Goal: Task Accomplishment & Management: Manage account settings

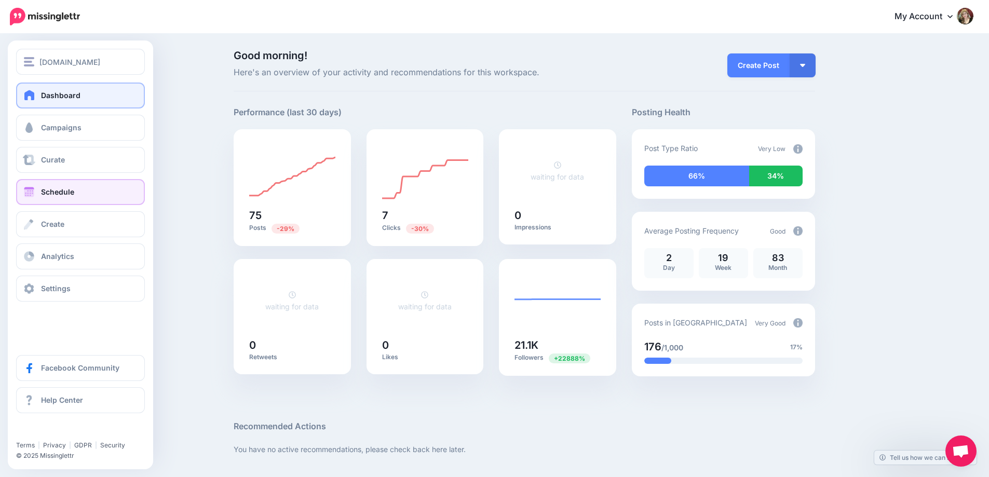
click at [60, 189] on span "Schedule" at bounding box center [57, 191] width 33 height 9
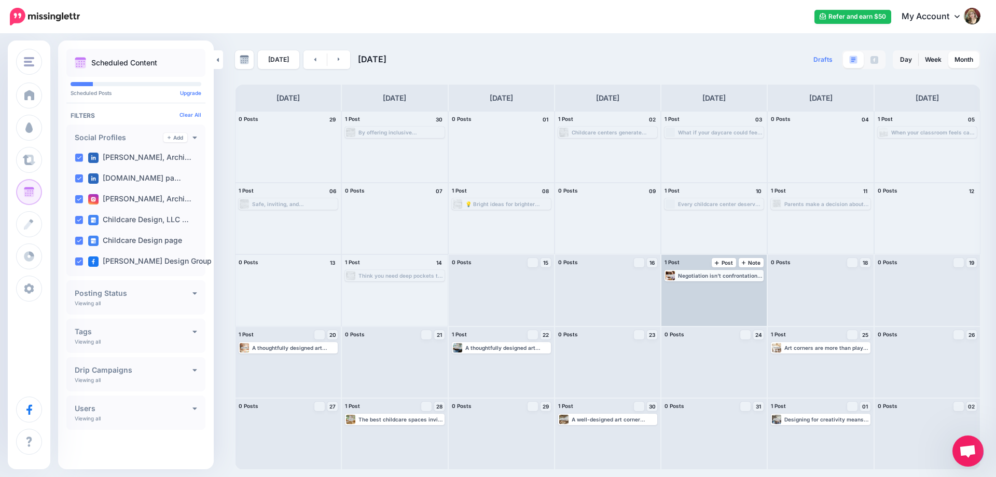
click at [733, 276] on div "Negotiation isn’t confrontation—it’s collaboration. Build relationships, not ju…" at bounding box center [720, 275] width 85 height 6
click at [697, 290] on link "Edit" at bounding box center [698, 287] width 65 height 9
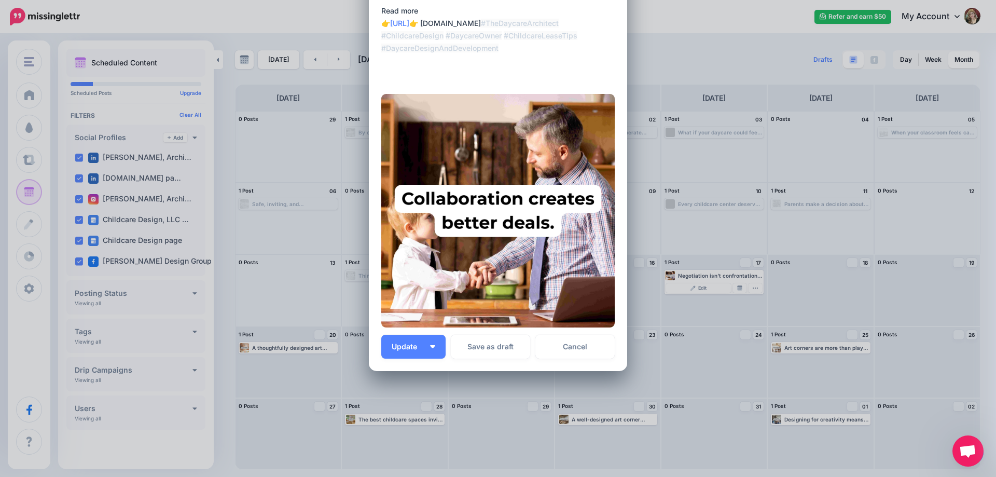
scroll to position [111, 0]
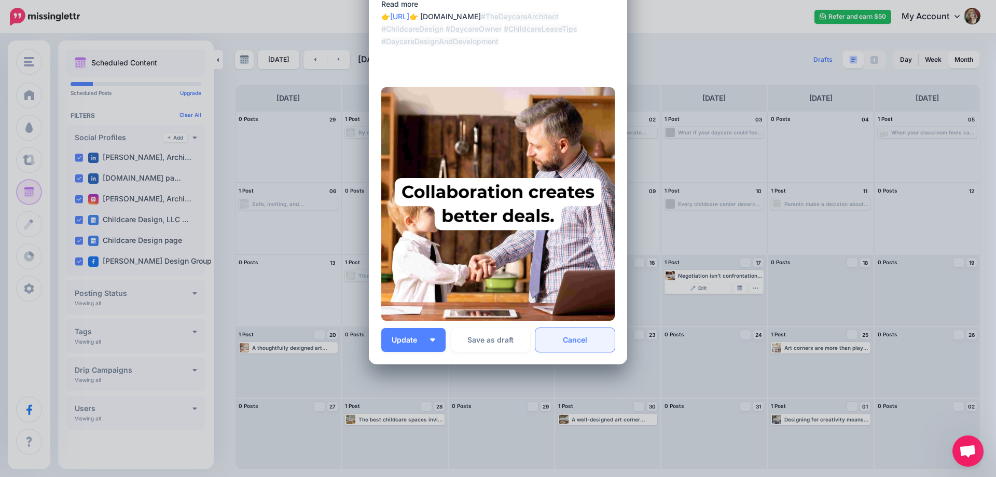
click at [578, 340] on link "Cancel" at bounding box center [575, 340] width 79 height 24
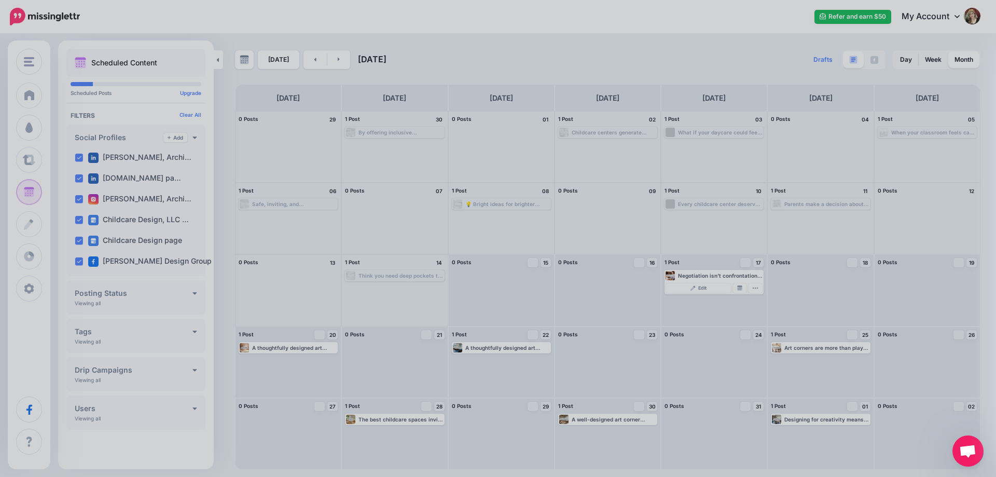
scroll to position [0, 0]
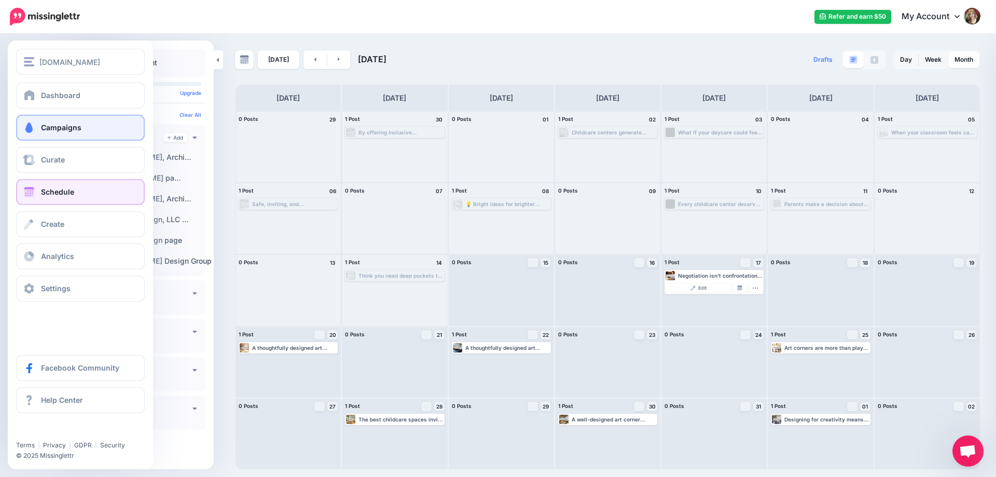
click at [57, 122] on link "Campaigns" at bounding box center [80, 128] width 129 height 26
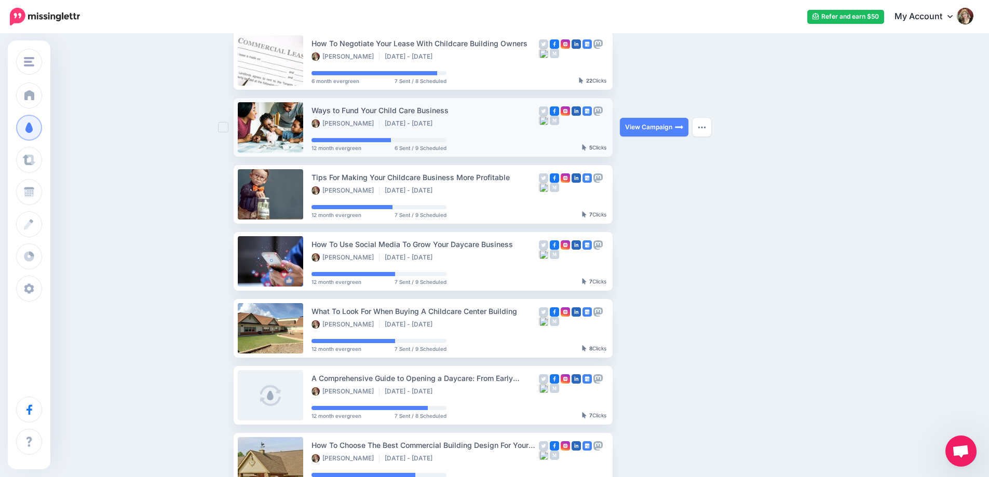
scroll to position [311, 0]
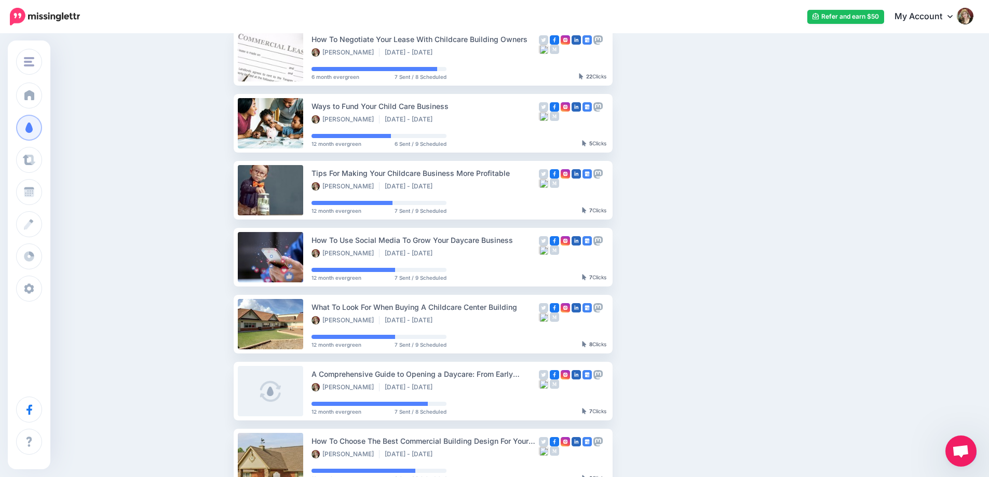
drag, startPoint x: 426, startPoint y: 238, endPoint x: 795, endPoint y: 415, distance: 408.8
click at [799, 416] on ul "Childcare in Commercial Development: 5 Reasons to Include It Zelle Bonita Nov 4…" at bounding box center [524, 156] width 581 height 661
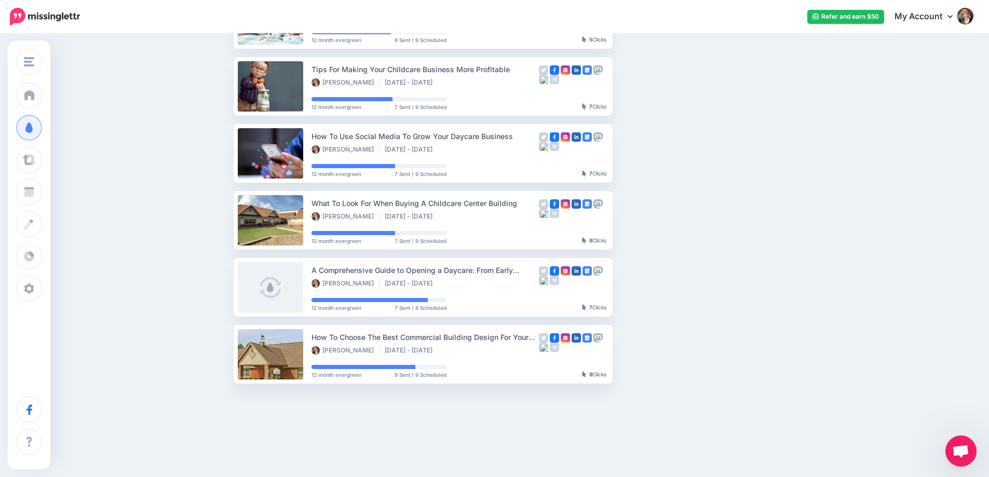
scroll to position [426, 0]
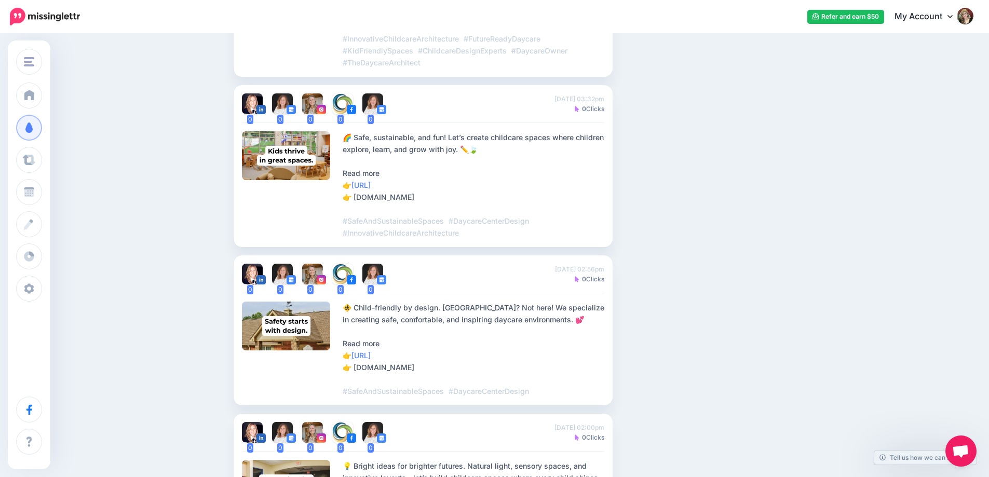
scroll to position [1436, 0]
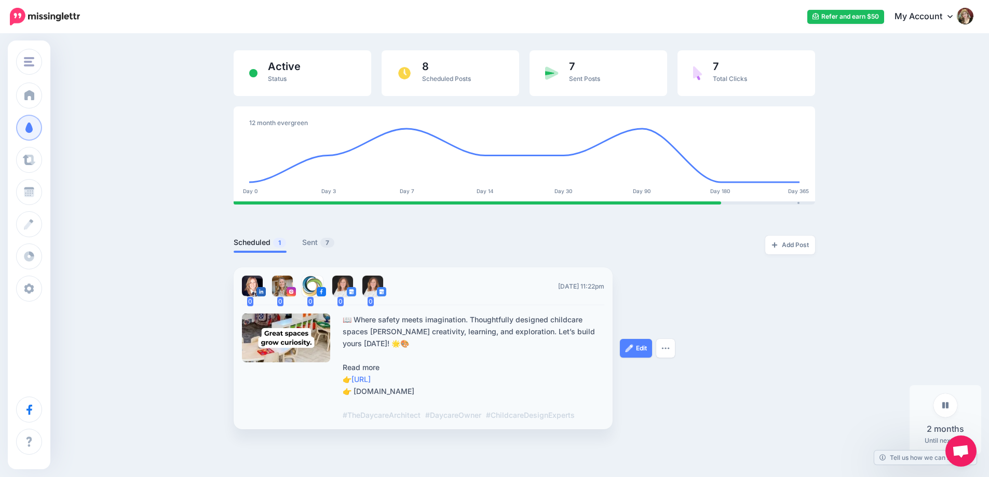
scroll to position [127, 0]
